Goal: Check status

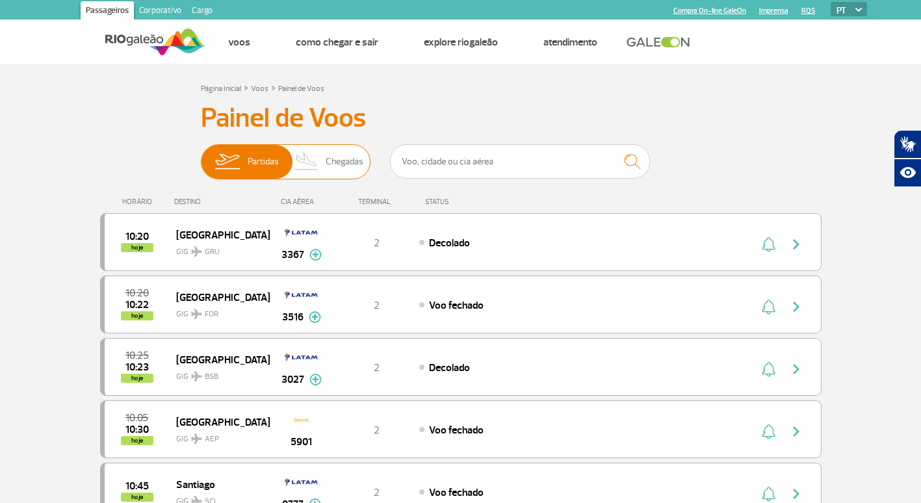
click at [312, 167] on img at bounding box center [307, 162] width 38 height 34
click at [201, 155] on input "Partidas Chegadas" at bounding box center [201, 155] width 0 height 0
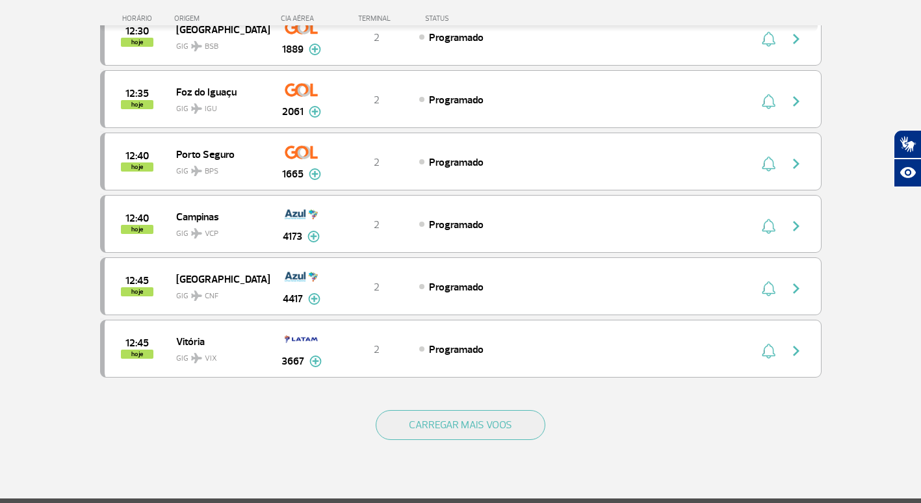
scroll to position [1170, 0]
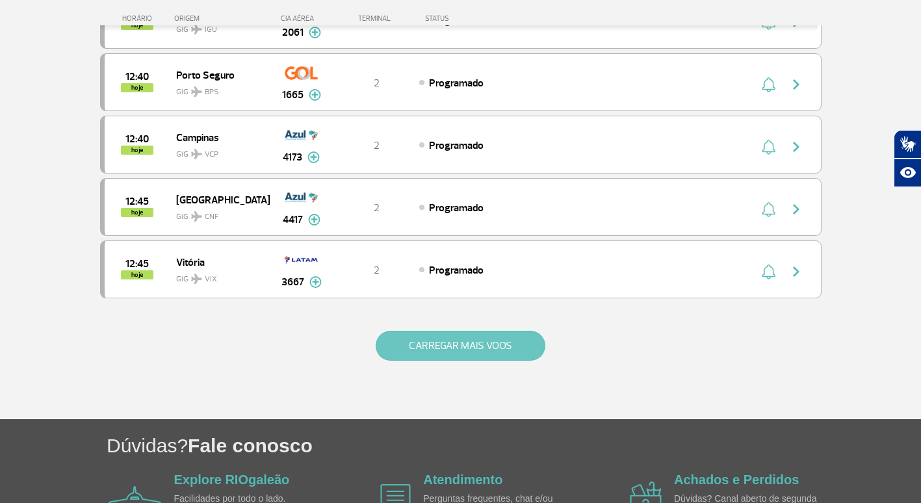
click at [475, 347] on button "CARREGAR MAIS VOOS" at bounding box center [461, 346] width 170 height 30
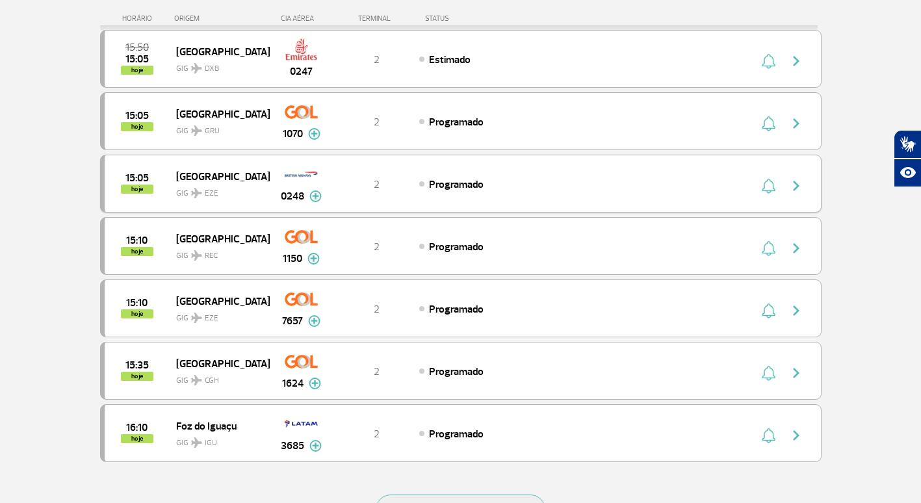
scroll to position [2276, 0]
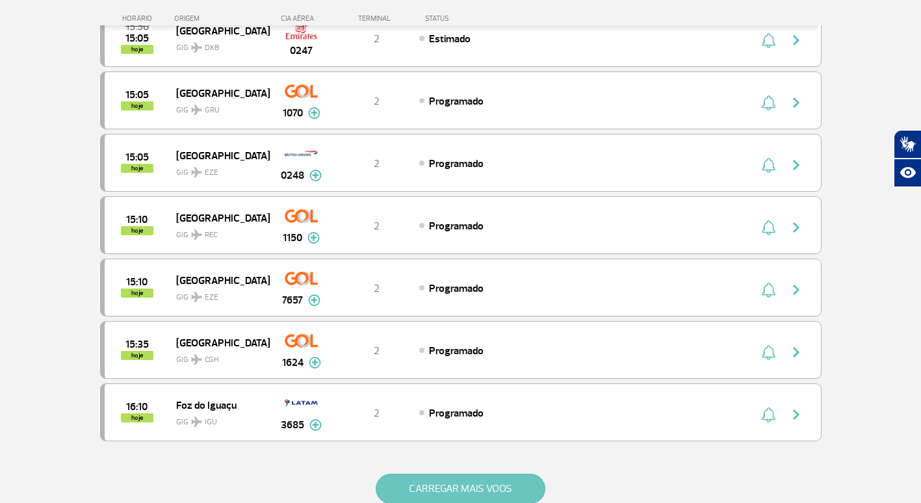
click at [456, 483] on button "CARREGAR MAIS VOOS" at bounding box center [461, 489] width 170 height 30
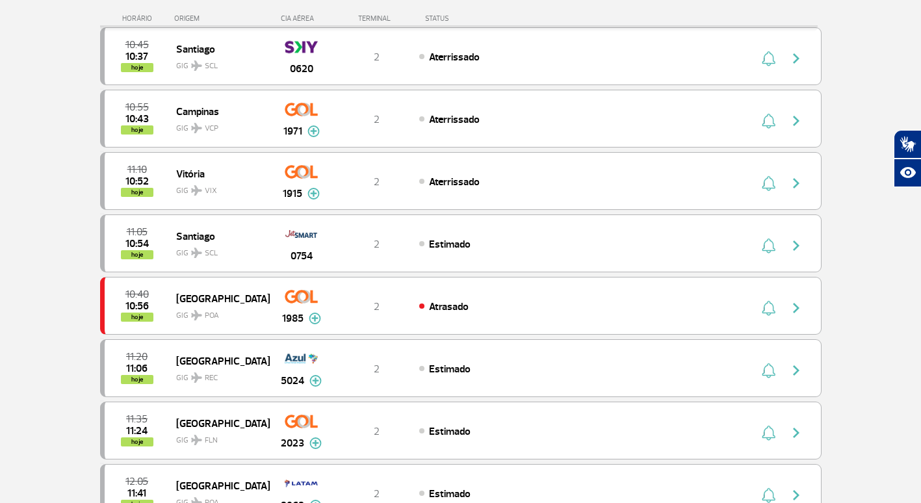
scroll to position [0, 0]
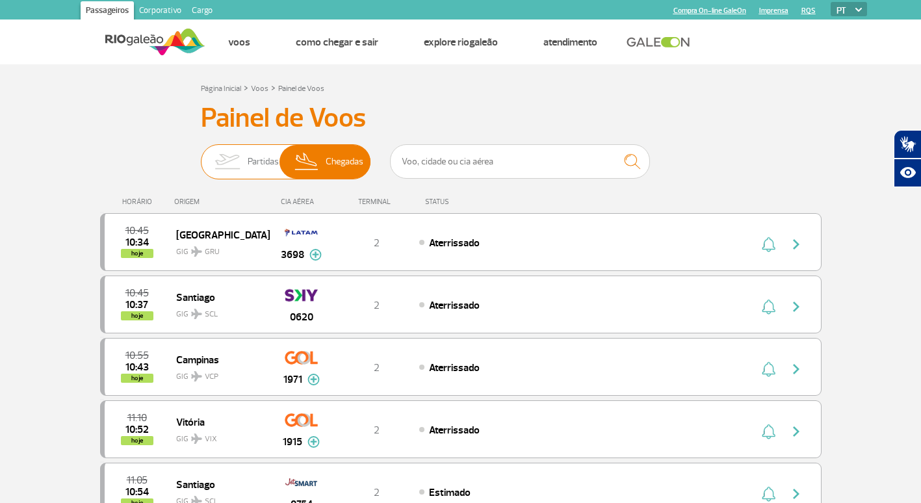
click at [347, 165] on span "Chegadas" at bounding box center [345, 162] width 38 height 34
click at [201, 155] on input "Partidas Chegadas" at bounding box center [201, 155] width 0 height 0
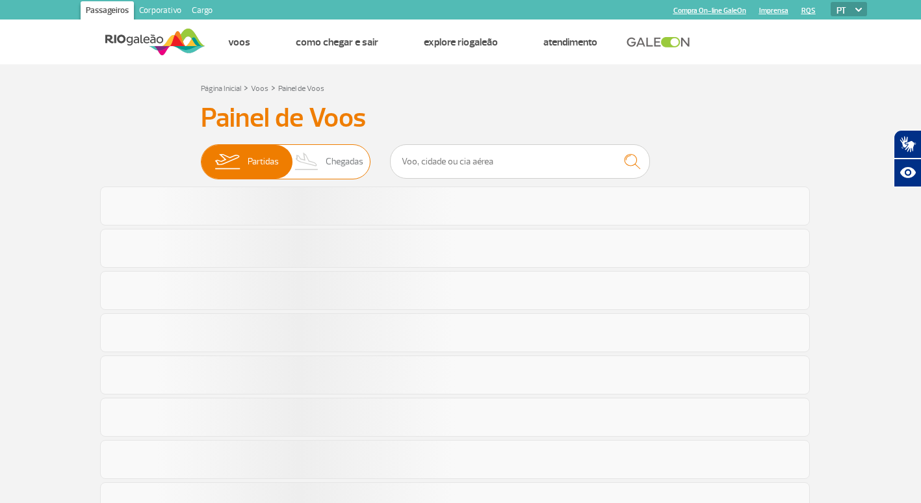
click at [355, 167] on span "Chegadas" at bounding box center [345, 162] width 38 height 34
click at [201, 155] on input "Partidas Chegadas" at bounding box center [201, 155] width 0 height 0
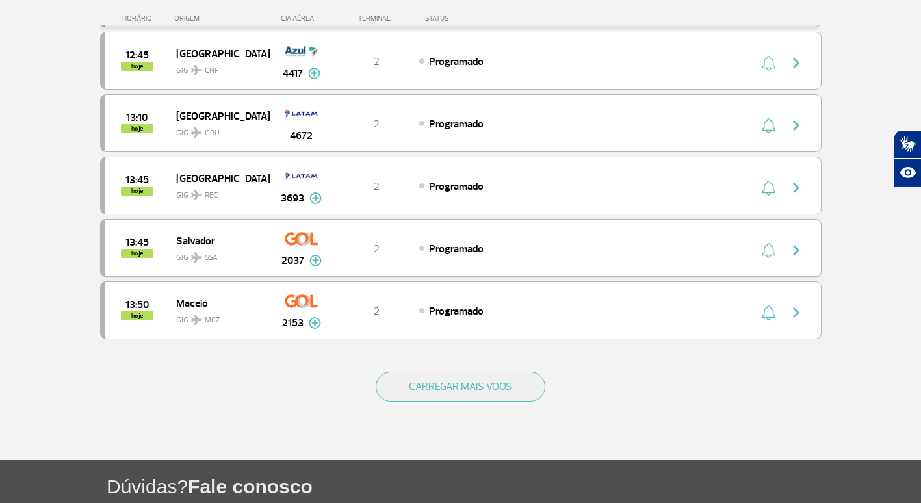
scroll to position [1128, 0]
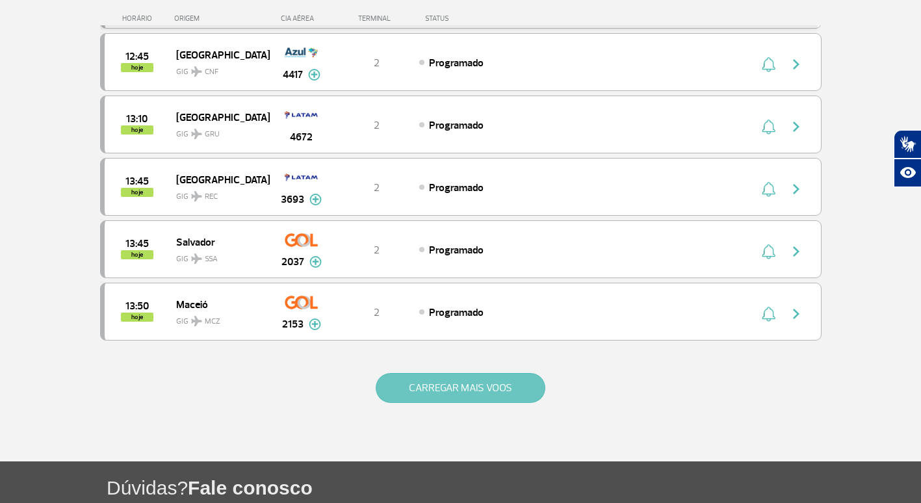
click at [462, 395] on button "CARREGAR MAIS VOOS" at bounding box center [461, 388] width 170 height 30
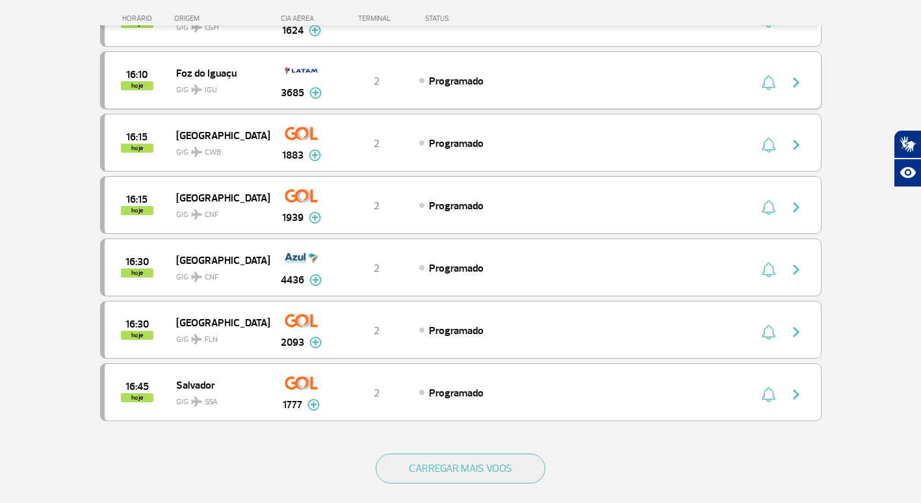
scroll to position [2298, 0]
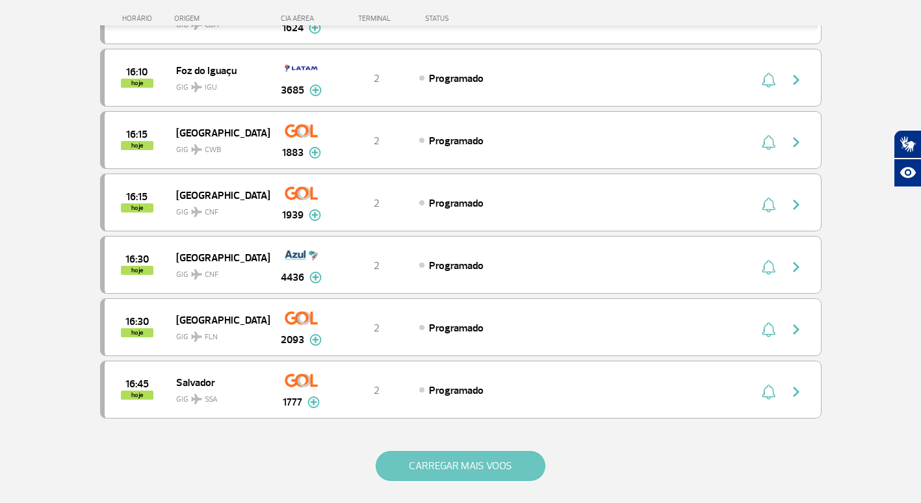
click at [447, 463] on button "CARREGAR MAIS VOOS" at bounding box center [461, 466] width 170 height 30
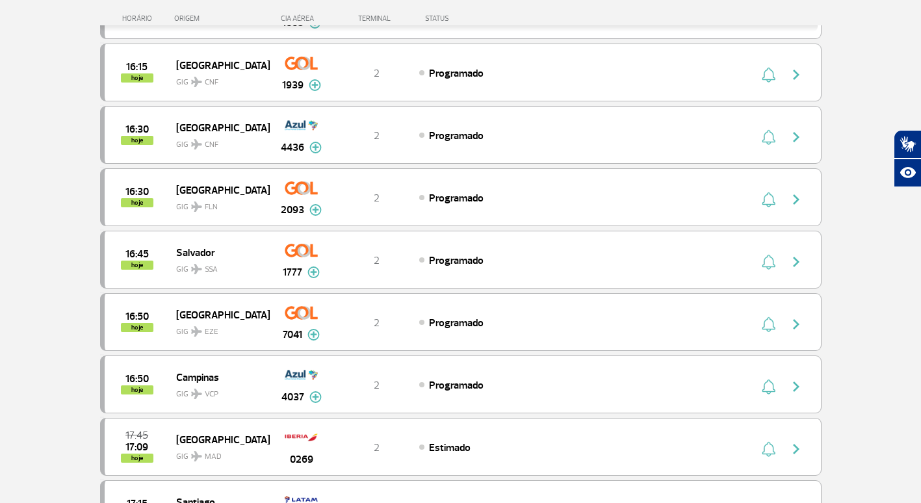
scroll to position [2364, 0]
